Goal: Book appointment/travel/reservation

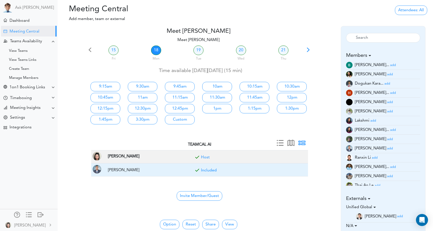
scroll to position [32, 0]
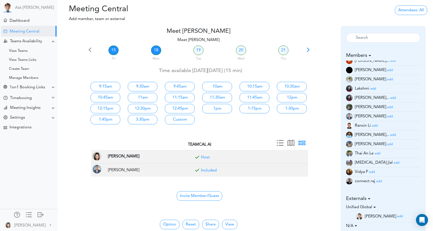
click at [111, 50] on link "15" at bounding box center [114, 51] width 10 height 10
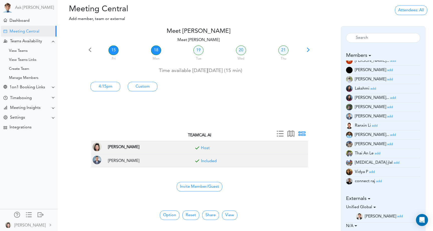
click at [155, 50] on link "18" at bounding box center [156, 51] width 10 height 10
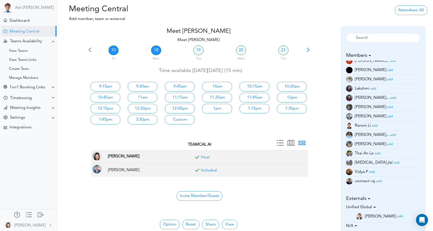
click at [114, 52] on link "15" at bounding box center [114, 51] width 10 height 10
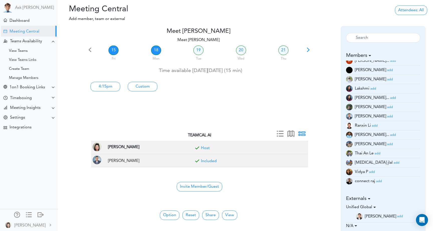
click at [156, 49] on link "18" at bounding box center [156, 51] width 10 height 10
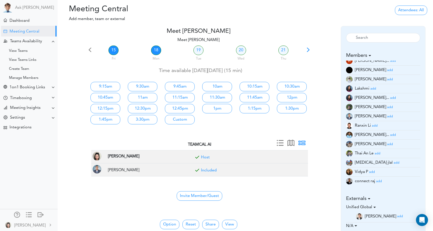
click at [113, 51] on link "15" at bounding box center [114, 51] width 10 height 10
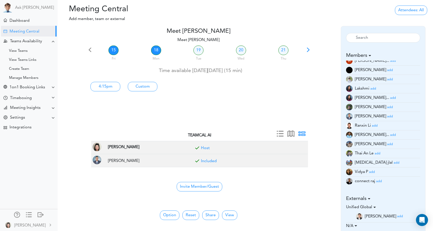
click at [153, 49] on link "18" at bounding box center [156, 51] width 10 height 10
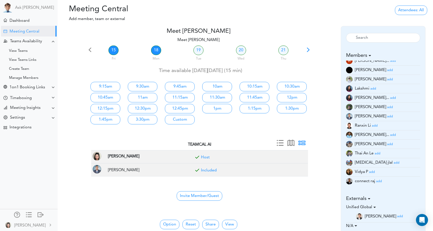
click at [110, 51] on link "15" at bounding box center [114, 51] width 10 height 10
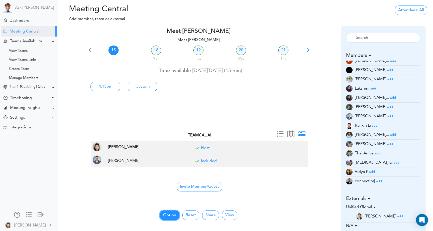
click at [172, 215] on button "Option" at bounding box center [170, 216] width 20 height 10
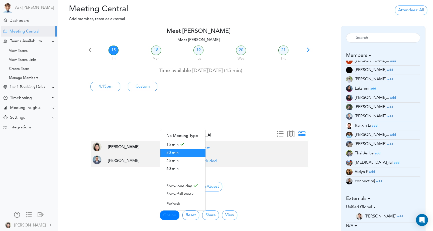
click at [182, 153] on span "30 min" at bounding box center [182, 153] width 45 height 8
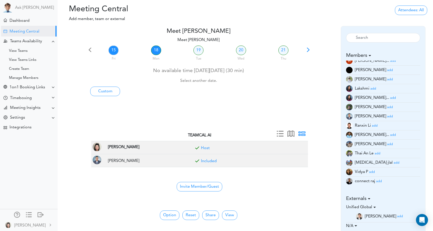
click at [155, 52] on link "18" at bounding box center [156, 51] width 10 height 10
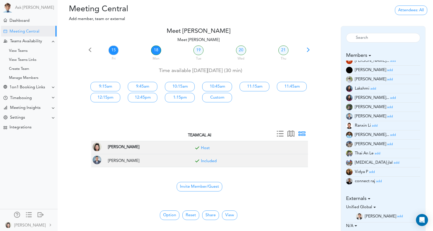
click at [118, 52] on link "15" at bounding box center [114, 51] width 10 height 10
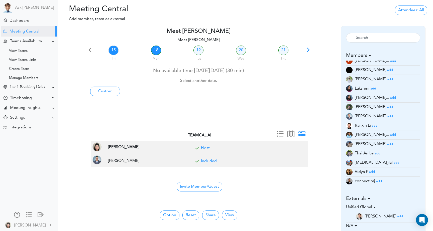
click at [157, 51] on link "18" at bounding box center [156, 51] width 10 height 10
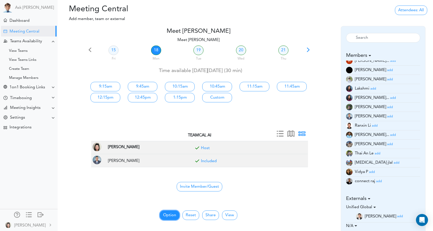
click at [168, 218] on button "Option" at bounding box center [170, 216] width 20 height 10
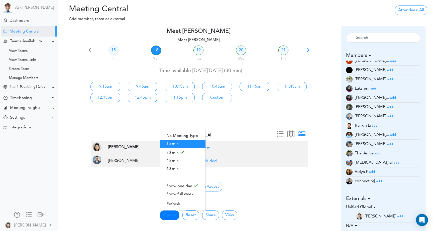
click at [179, 145] on span "15 min" at bounding box center [182, 144] width 45 height 8
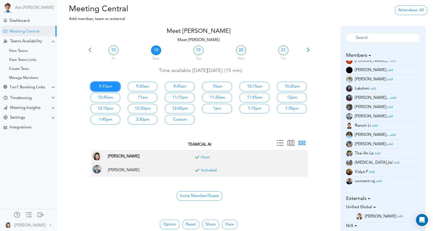
click at [110, 87] on link "9:15am" at bounding box center [105, 87] width 30 height 10
type input "Meet [PERSON_NAME]"
type input "https://meet.google.com/awi-ymqd-nwe"
type input "2025-08-18T09:15"
type input "2025-08-18T09:30"
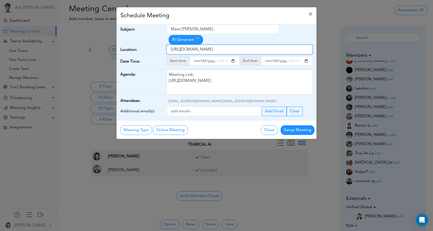
click at [244, 50] on input "https://meet.google.com/awi-ymqd-nwe" at bounding box center [240, 50] width 146 height 10
paste input "us05web.zoom.us/j/6503929270?pwd=ib5uQR2S3FCPJwbgPwoLAQZUDK0A5A.1"
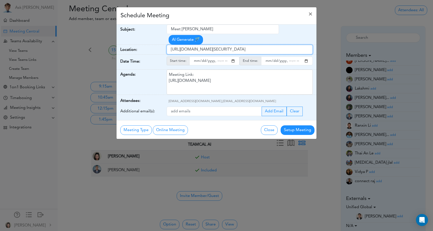
type input "https://us05web.zoom.us/j/6503929270?pwd=ib5uQR2S3FCPJwbgPwoLAQZUDK0A5A.1"
click at [253, 77] on div "Meeting Link: https://meet.google.com/awi-ymqd-nwe" at bounding box center [240, 82] width 146 height 25
drag, startPoint x: 252, startPoint y: 80, endPoint x: 152, endPoint y: 75, distance: 99.4
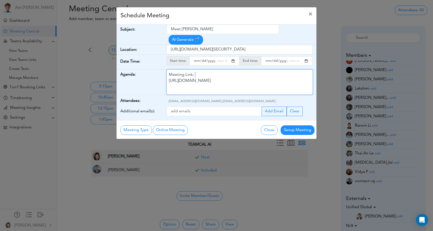
click at [152, 75] on div "Agenda: Meeting Link: https://meet.google.com/awi-ymqd-nwe" at bounding box center [217, 82] width 200 height 25
click at [173, 76] on div "10 day check in" at bounding box center [240, 82] width 146 height 25
click at [199, 76] on div "15 day check in" at bounding box center [240, 82] width 146 height 25
click at [174, 74] on div "15 day check in" at bounding box center [240, 82] width 146 height 25
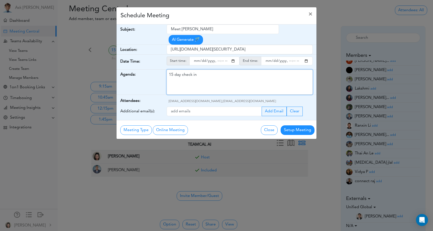
click at [197, 82] on div "15 day check in" at bounding box center [240, 82] width 146 height 25
click at [173, 74] on div "15 day check in" at bounding box center [240, 82] width 146 height 25
click at [201, 82] on div "10-30-90 day check in" at bounding box center [240, 82] width 146 height 25
click at [187, 74] on div "10-30-90 day check in" at bounding box center [240, 82] width 146 height 25
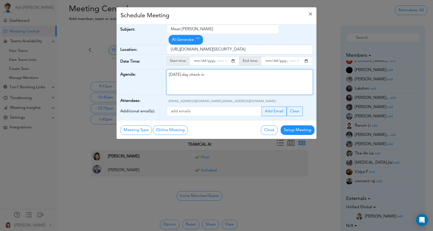
click at [235, 75] on div "10-30-90 day check in" at bounding box center [240, 82] width 146 height 25
click at [218, 30] on input "Meet [PERSON_NAME]" at bounding box center [223, 30] width 113 height 10
drag, startPoint x: 210, startPoint y: 77, endPoint x: 160, endPoint y: 76, distance: 49.9
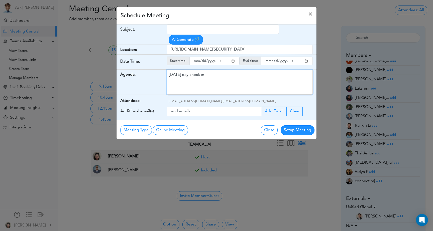
click at [160, 76] on div "Agenda: 10-30-90 day check in" at bounding box center [217, 82] width 200 height 25
copy div "10-30-90 day check in"
click at [187, 28] on input "text" at bounding box center [223, 30] width 113 height 10
paste input "10-30-90 day check in"
type input "10-30-90 day check in"
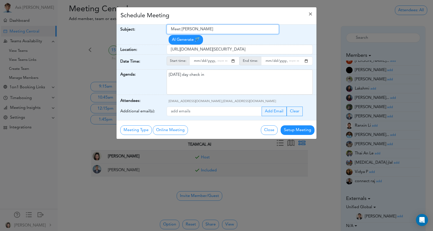
click at [212, 33] on input "Meet [PERSON_NAME]" at bounding box center [223, 30] width 113 height 10
type input "Meet [PERSON_NAME]"
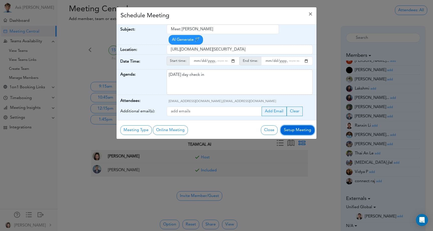
click at [309, 129] on button "Setup Meeting" at bounding box center [298, 131] width 34 height 10
